Goal: Task Accomplishment & Management: Use online tool/utility

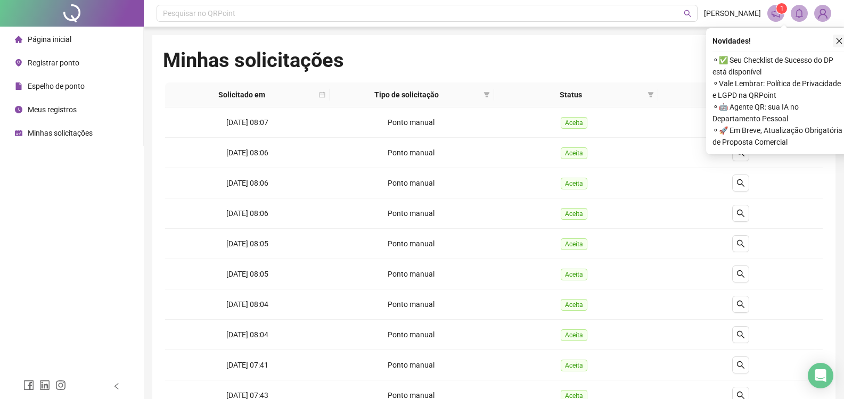
click at [843, 39] on button "button" at bounding box center [839, 41] width 13 height 13
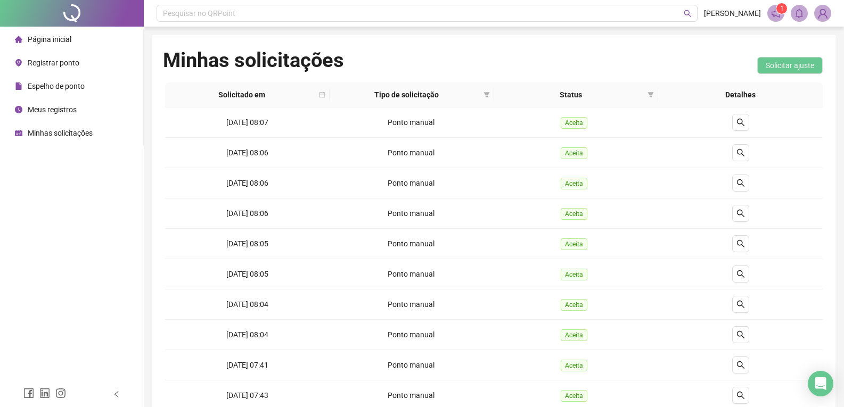
click at [56, 87] on span "Espelho de ponto" at bounding box center [56, 86] width 57 height 9
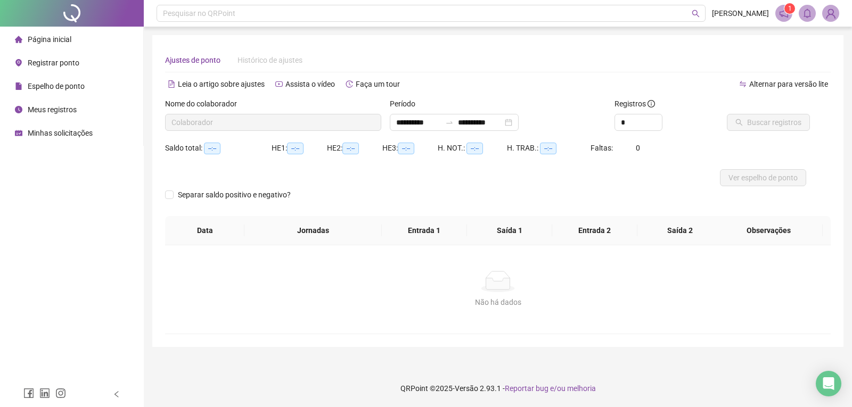
type input "**********"
click at [761, 122] on span "Buscar registros" at bounding box center [774, 123] width 54 height 12
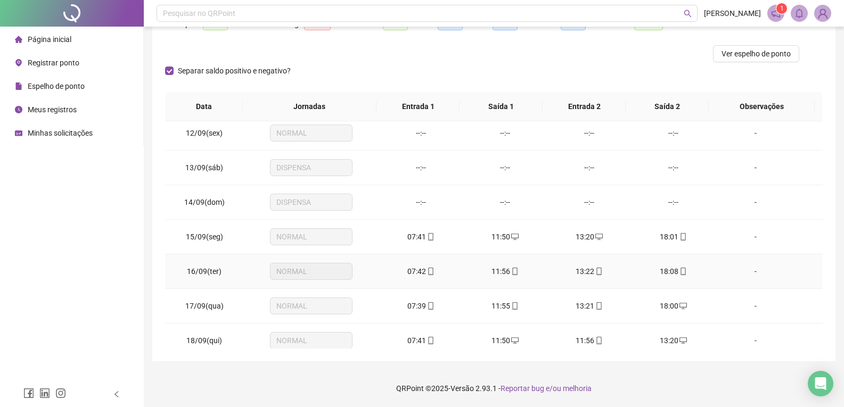
scroll to position [426, 0]
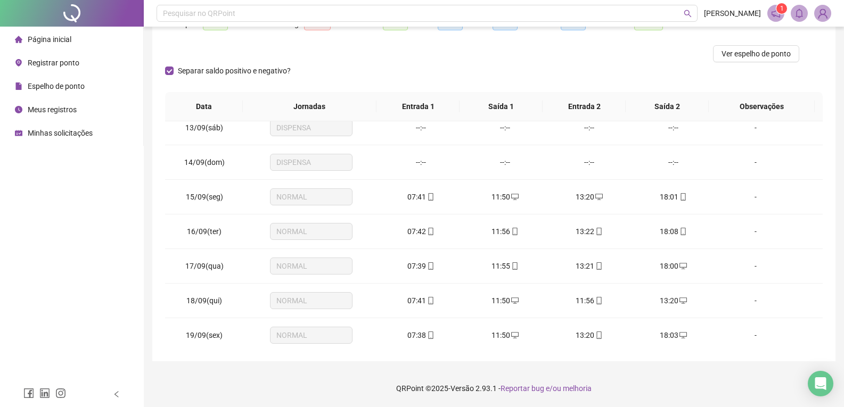
click at [46, 217] on div "Página inicial Registrar ponto Espelho de ponto Meus registros Minhas solicitaç…" at bounding box center [72, 191] width 144 height 382
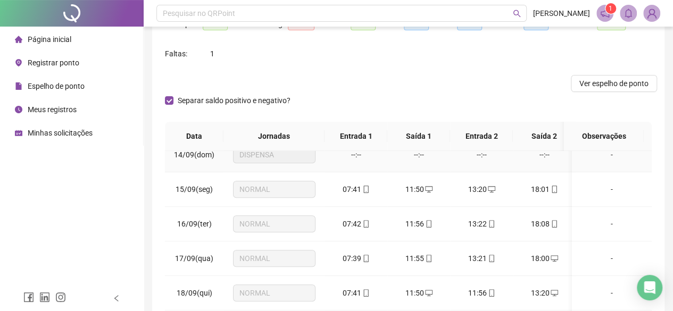
scroll to position [504, 0]
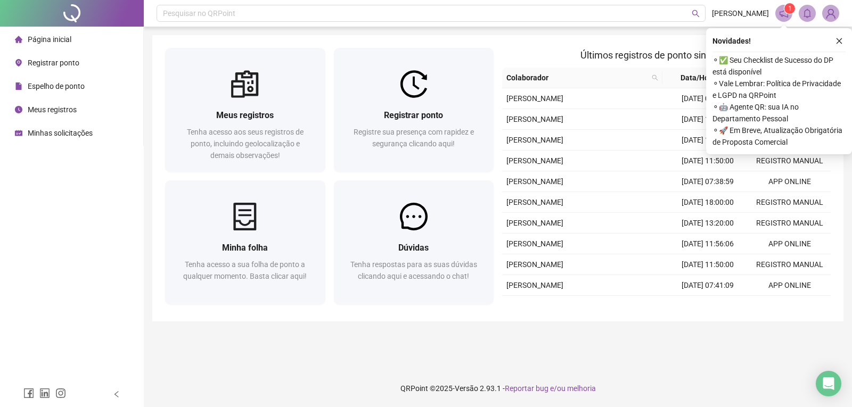
click at [60, 83] on span "Espelho de ponto" at bounding box center [56, 86] width 57 height 9
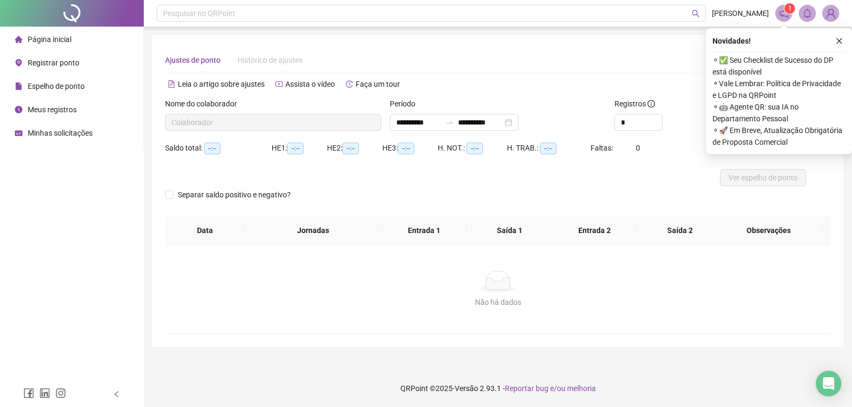
type input "**********"
click at [838, 36] on button "button" at bounding box center [839, 41] width 13 height 13
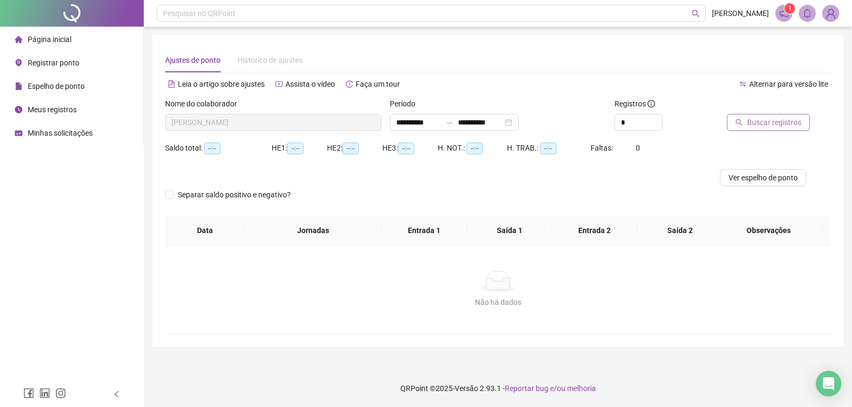
click at [770, 121] on span "Buscar registros" at bounding box center [774, 123] width 54 height 12
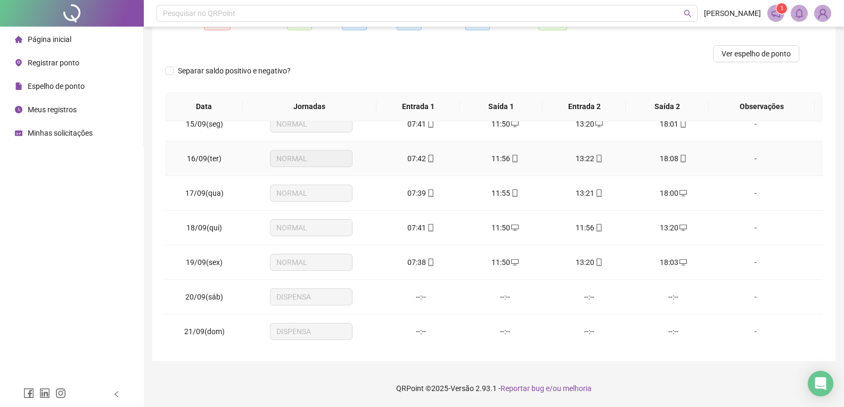
scroll to position [499, 0]
click at [772, 53] on span "Ver espelho de ponto" at bounding box center [755, 54] width 69 height 12
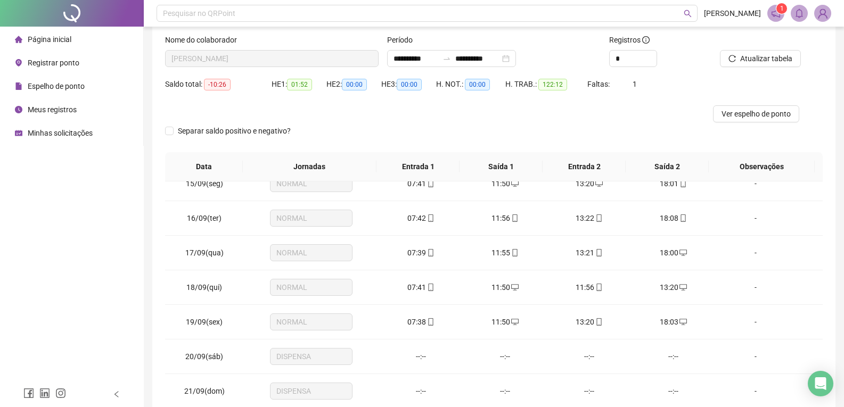
scroll to position [0, 0]
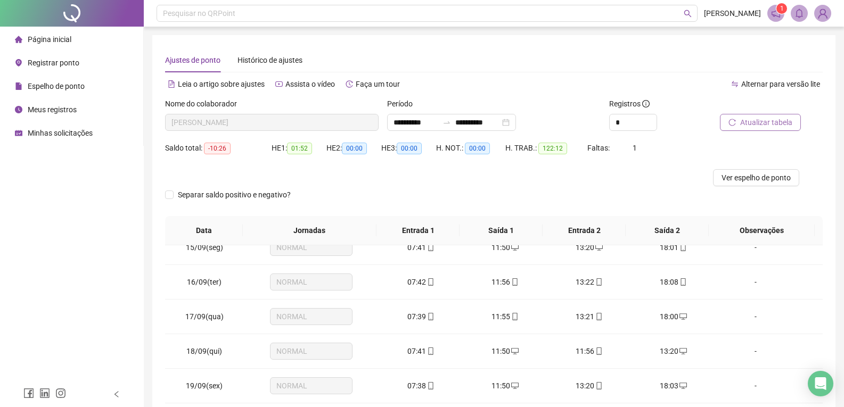
click at [762, 121] on span "Atualizar tabela" at bounding box center [766, 123] width 52 height 12
